Goal: Use online tool/utility: Use online tool/utility

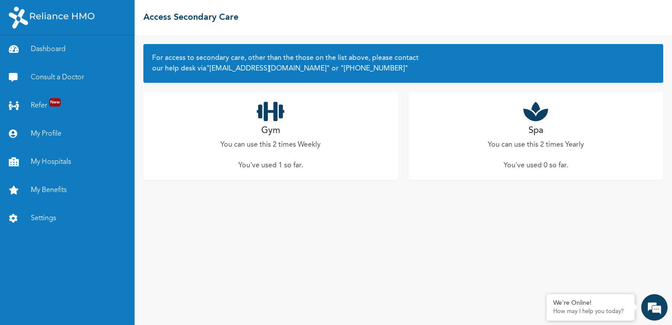
click at [300, 157] on div "Gym You can use this 2 times Weekly You've used 1 so far ." at bounding box center [270, 136] width 255 height 88
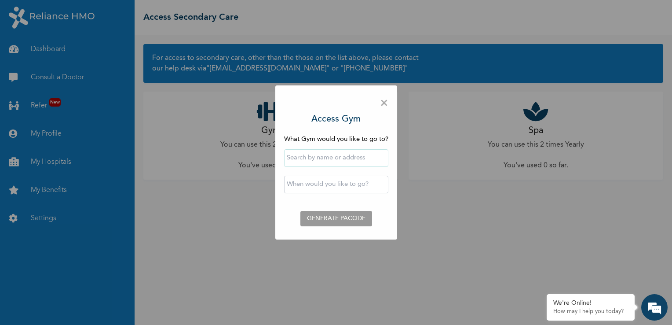
click at [336, 155] on input "text" at bounding box center [336, 158] width 104 height 18
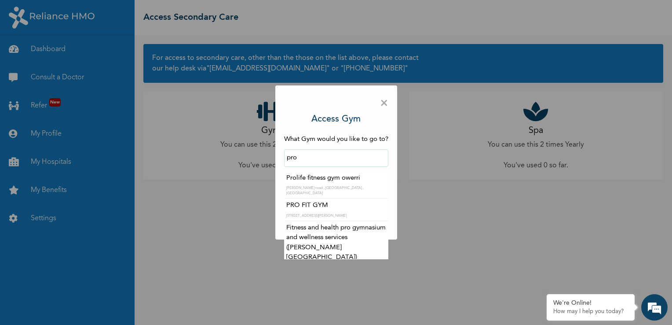
type input "PRO FIT GYM"
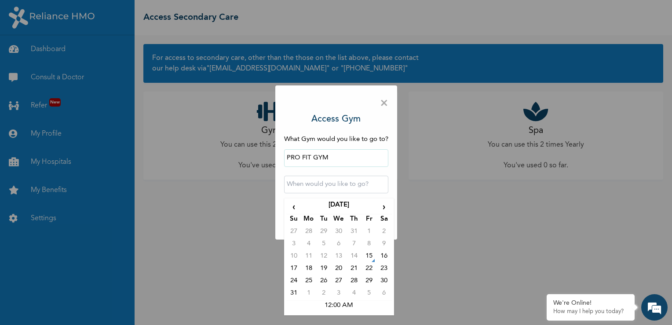
click at [313, 190] on input "text" at bounding box center [336, 185] width 104 height 18
click at [371, 261] on td "15" at bounding box center [369, 257] width 15 height 12
type input "[DATE] 12:00 AM"
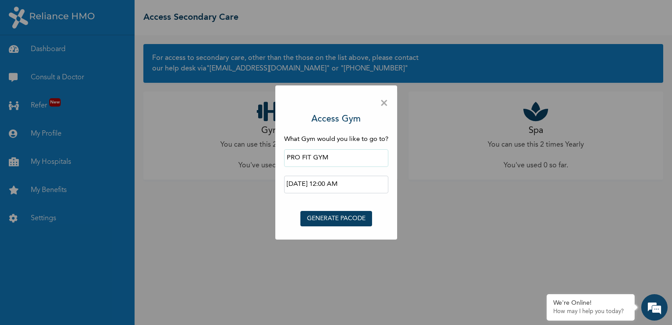
click at [336, 220] on button "GENERATE PACODE" at bounding box center [336, 218] width 72 height 15
click at [336, 220] on div "× Access Gym What Gym would you like to go to? PRO FIT GYM [DATE] 12:00 AM ‹ [D…" at bounding box center [404, 179] width 538 height 289
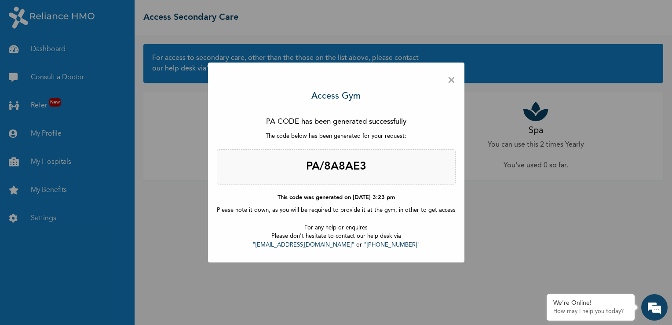
click at [448, 81] on span "×" at bounding box center [451, 80] width 8 height 18
